Goal: Task Accomplishment & Management: Manage account settings

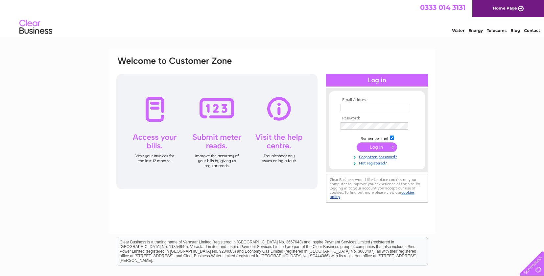
type input "[EMAIL_ADDRESS][DOMAIN_NAME]"
click at [377, 145] on input "submit" at bounding box center [377, 146] width 40 height 9
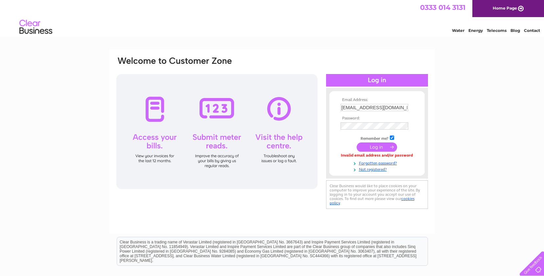
click at [377, 145] on input "submit" at bounding box center [377, 146] width 40 height 9
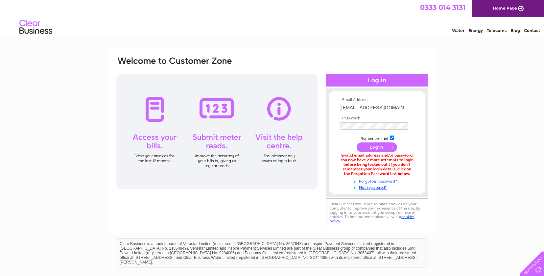
click at [373, 178] on link "Forgotten password?" at bounding box center [378, 180] width 75 height 6
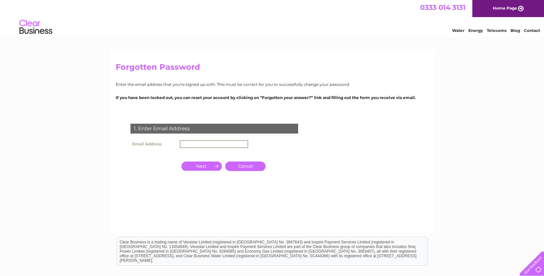
click at [192, 143] on input "text" at bounding box center [214, 144] width 68 height 8
click at [199, 166] on input "button" at bounding box center [201, 165] width 40 height 9
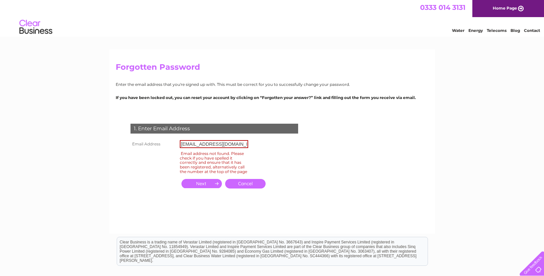
click at [221, 142] on input "kimemsworth@gmail.com" at bounding box center [214, 144] width 68 height 8
click at [238, 142] on input "kimemsworth@gmail.com" at bounding box center [214, 144] width 68 height 8
type input "k"
type input "kimcarraher@yahoo.co.uk"
click at [204, 187] on input "button" at bounding box center [201, 183] width 40 height 9
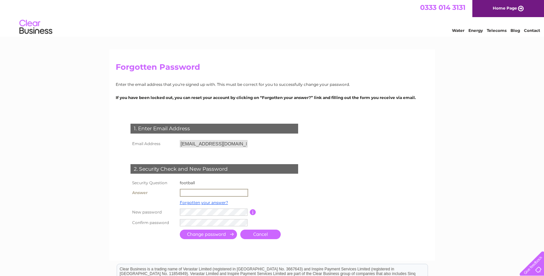
click at [194, 191] on input "text" at bounding box center [214, 193] width 68 height 8
type input "portsmouth"
click at [209, 232] on input "submit" at bounding box center [208, 234] width 57 height 10
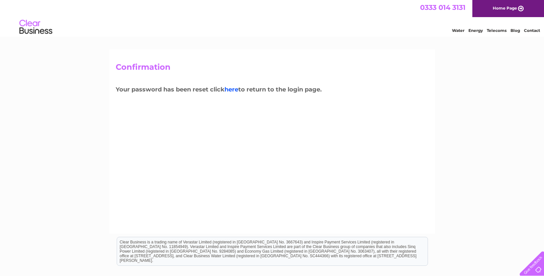
click at [230, 90] on link "here" at bounding box center [231, 89] width 14 height 7
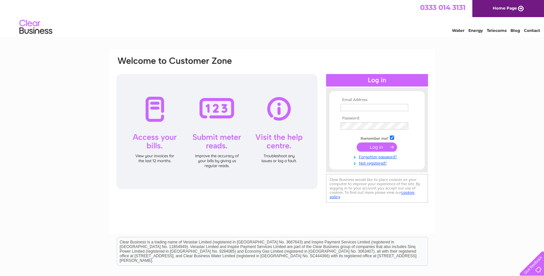
type input "[EMAIL_ADDRESS][DOMAIN_NAME]"
click at [374, 148] on input "submit" at bounding box center [377, 146] width 40 height 9
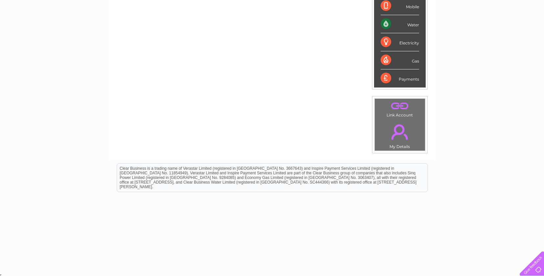
scroll to position [40, 0]
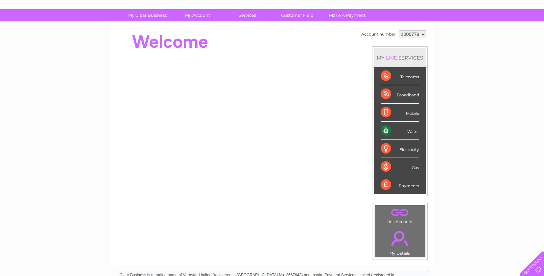
click at [385, 75] on div "Telecoms" at bounding box center [400, 76] width 38 height 18
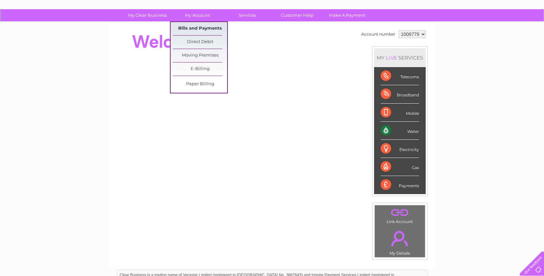
click at [195, 29] on link "Bills and Payments" at bounding box center [200, 28] width 54 height 13
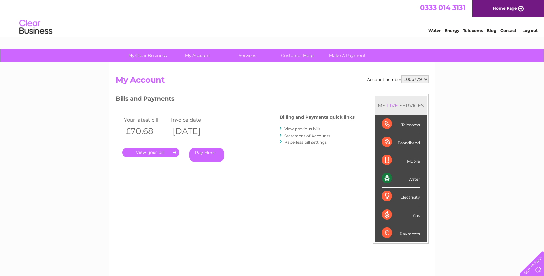
click at [151, 152] on link "." at bounding box center [150, 153] width 57 height 10
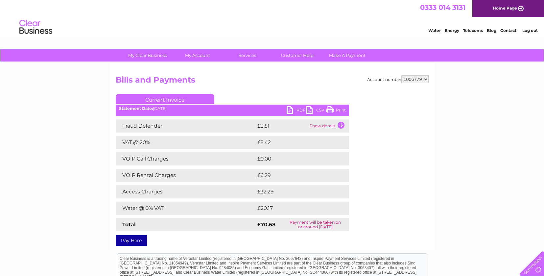
click at [340, 123] on td "Show details" at bounding box center [328, 125] width 41 height 13
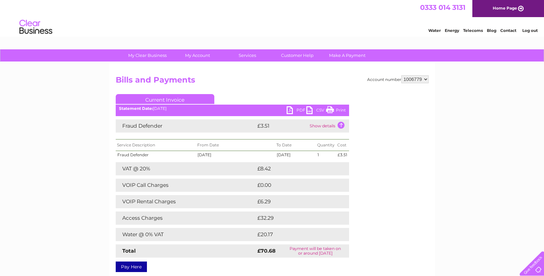
click at [382, 181] on div "Account number 1006779 Bills and Payments Current Invoice PDF CSV Print" at bounding box center [272, 172] width 313 height 194
click at [341, 125] on td "Show details" at bounding box center [328, 125] width 41 height 13
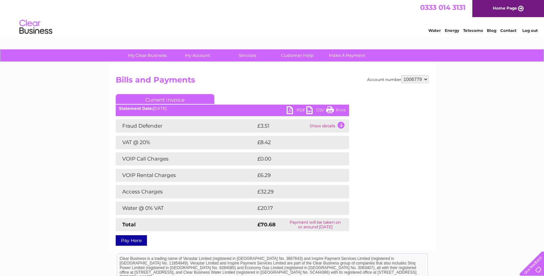
click at [269, 208] on td "£20.17" at bounding box center [296, 207] width 80 height 13
click at [344, 144] on td at bounding box center [341, 142] width 15 height 13
click at [338, 158] on td at bounding box center [341, 158] width 15 height 13
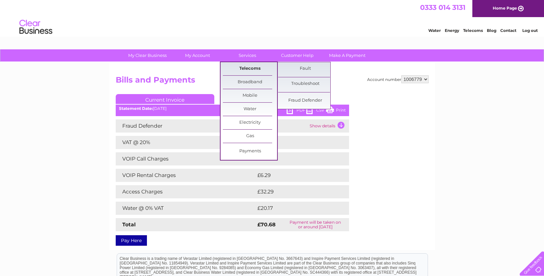
click at [249, 70] on link "Telecoms" at bounding box center [250, 68] width 54 height 13
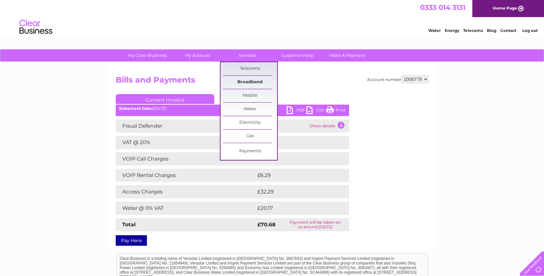
click at [248, 81] on link "Broadband" at bounding box center [250, 82] width 54 height 13
click at [251, 122] on link "Electricity" at bounding box center [250, 122] width 54 height 13
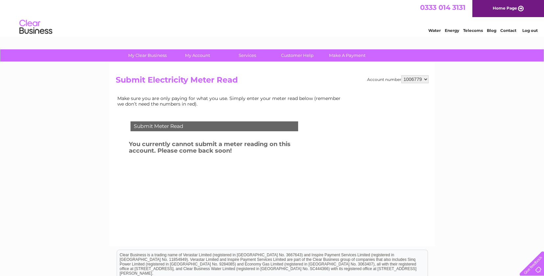
click at [425, 79] on select "1006779" at bounding box center [414, 79] width 27 height 8
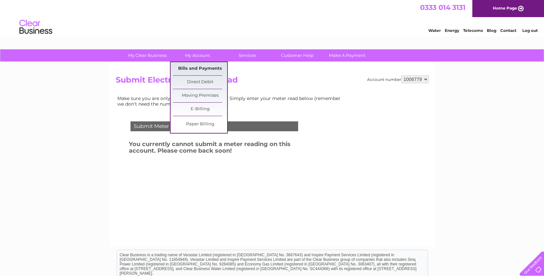
click at [194, 67] on link "Bills and Payments" at bounding box center [200, 68] width 54 height 13
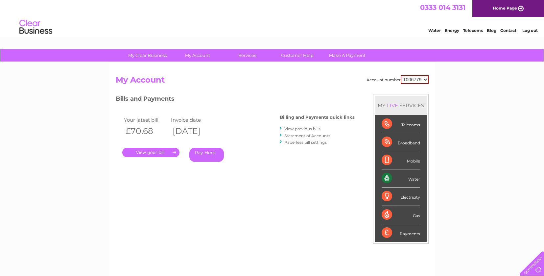
click at [171, 150] on link "." at bounding box center [150, 153] width 57 height 10
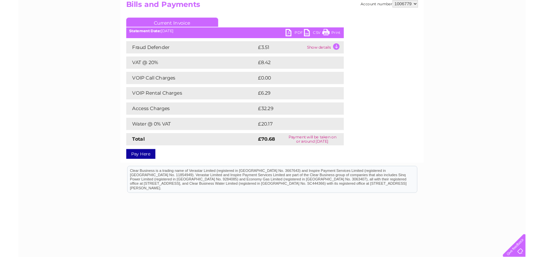
scroll to position [39, 0]
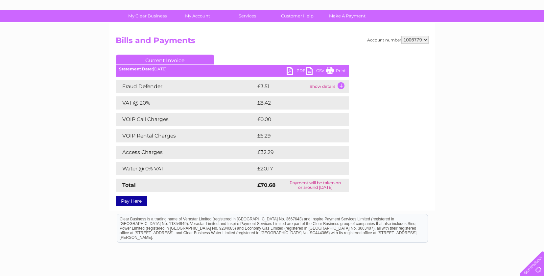
click at [342, 84] on td "Show details" at bounding box center [328, 86] width 41 height 13
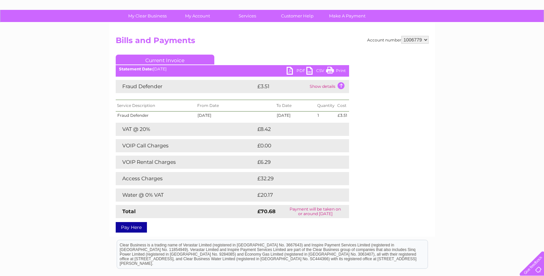
click at [341, 84] on td "Show details" at bounding box center [328, 86] width 41 height 13
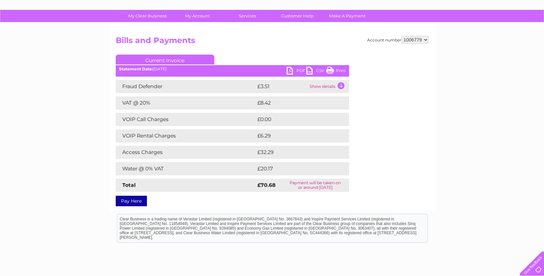
click at [296, 68] on link "PDF" at bounding box center [297, 72] width 20 height 10
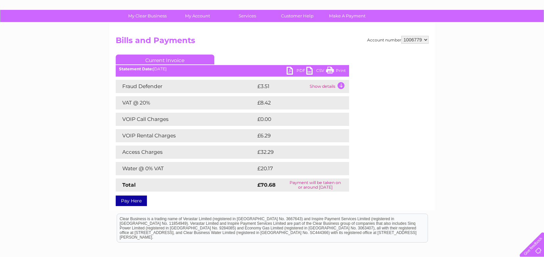
click at [523, 79] on div "My Clear Business Login Details My Details My Preferences Link Account My Accou…" at bounding box center [272, 166] width 544 height 313
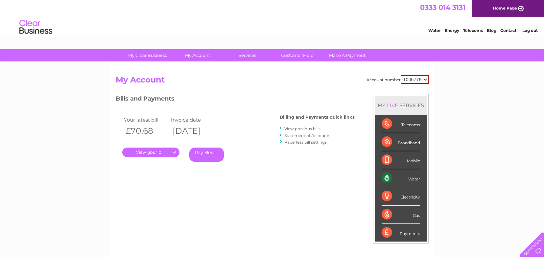
click at [312, 135] on link "Statement of Accounts" at bounding box center [307, 135] width 46 height 5
click at [296, 128] on link "View previous bills" at bounding box center [302, 128] width 36 height 5
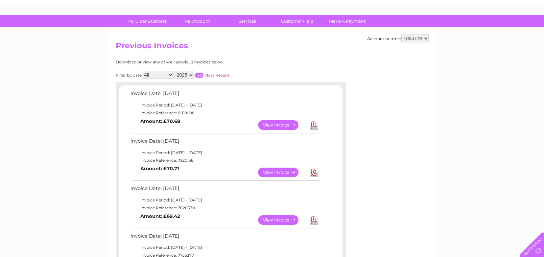
scroll to position [39, 0]
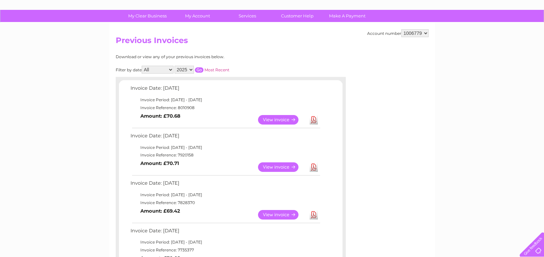
click at [275, 166] on link "View" at bounding box center [282, 167] width 48 height 10
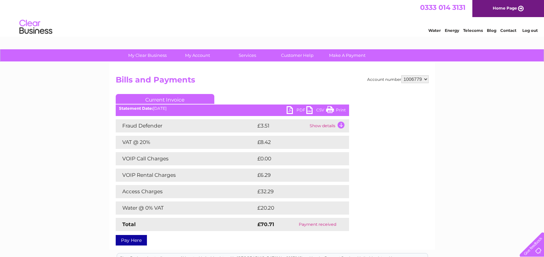
click at [529, 31] on link "Log out" at bounding box center [529, 30] width 15 height 5
